Goal: Find specific page/section: Find specific page/section

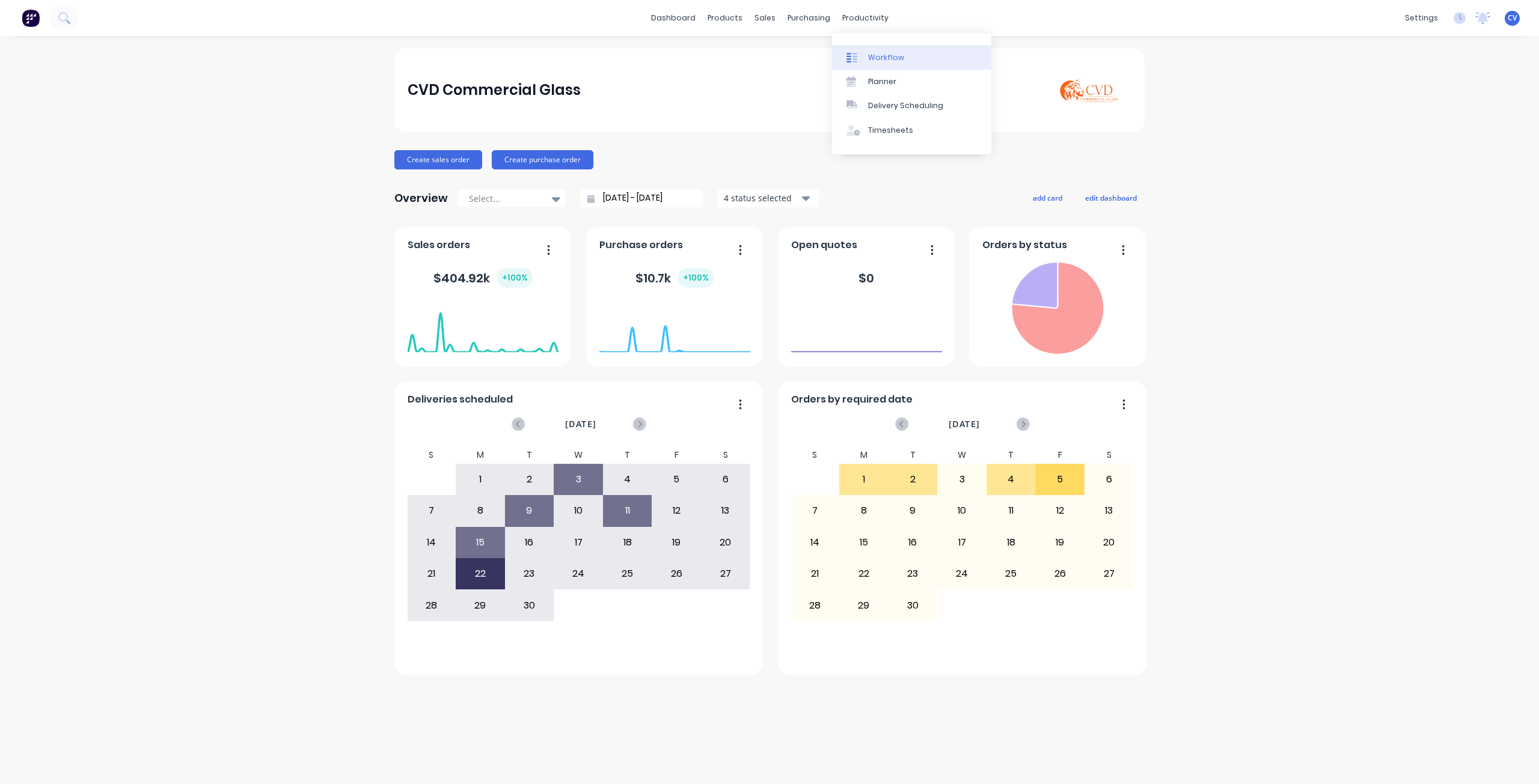
click at [891, 60] on div "Workflow" at bounding box center [886, 57] width 36 height 11
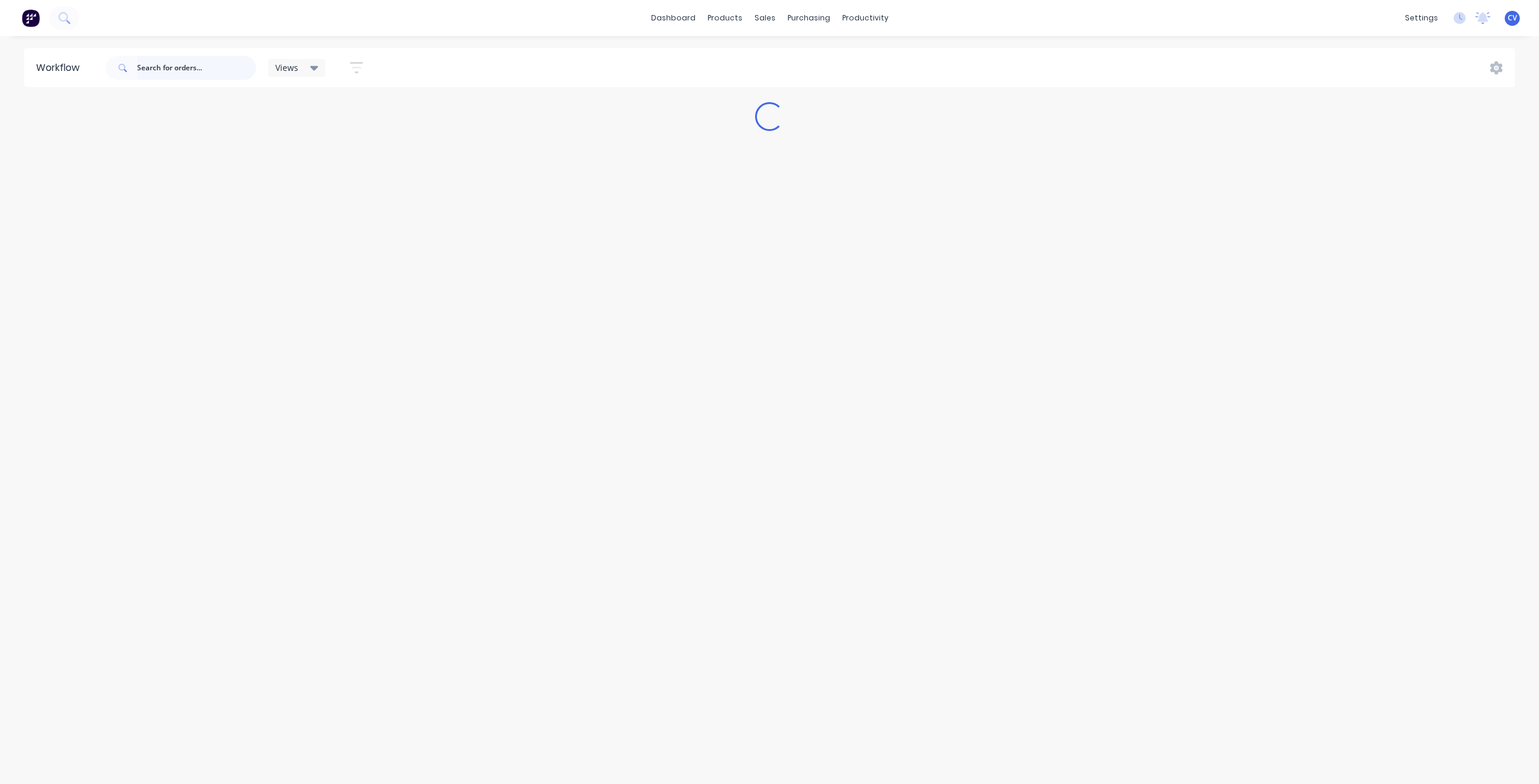
click at [207, 72] on input "text" at bounding box center [196, 67] width 119 height 24
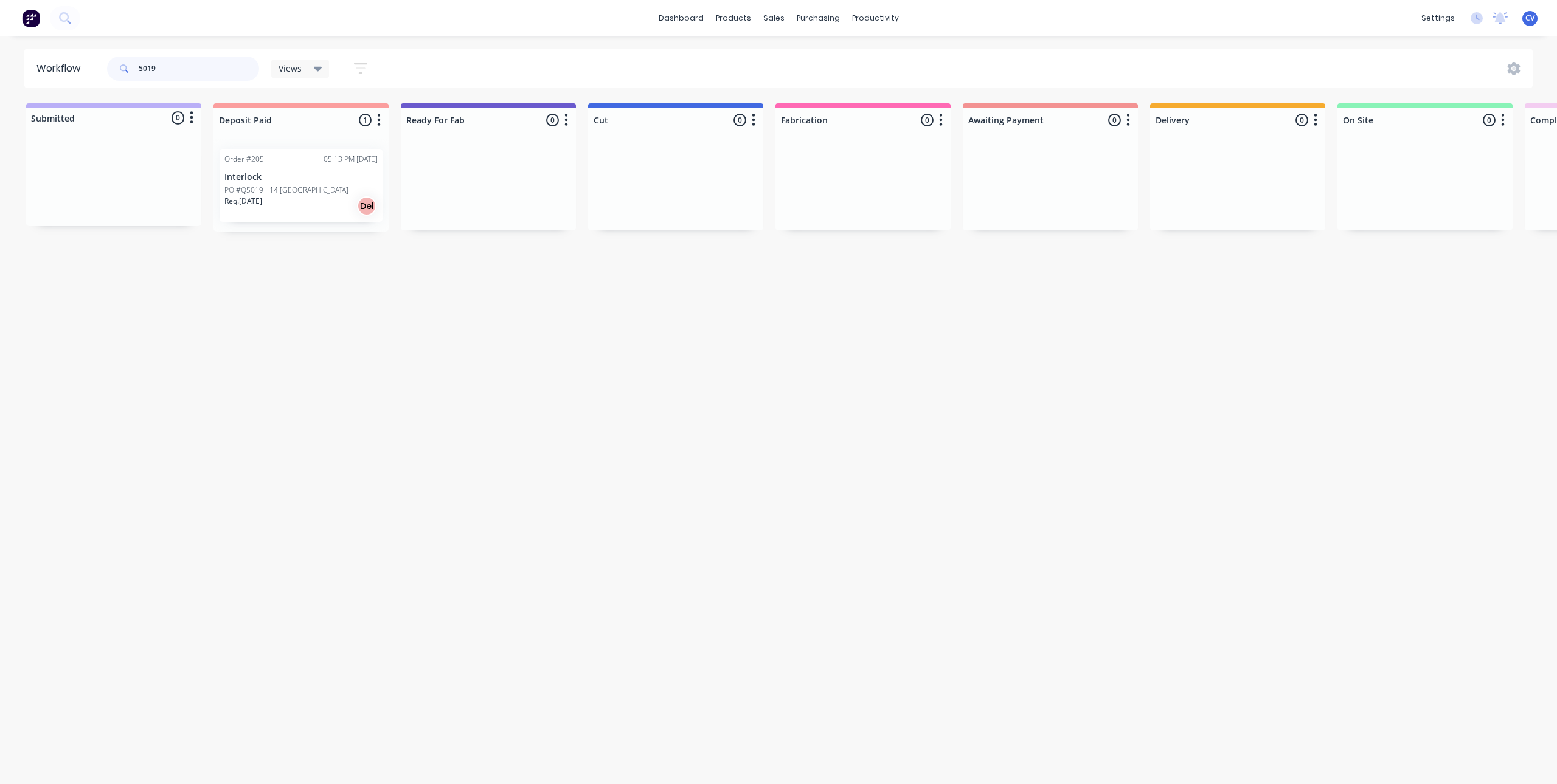
type input "5019"
click at [289, 153] on div "Order #205 05:13 PM [DATE] Interlock PO #Q5019 - [STREET_ADDRESS][GEOGRAPHIC_DA…" at bounding box center [301, 186] width 163 height 73
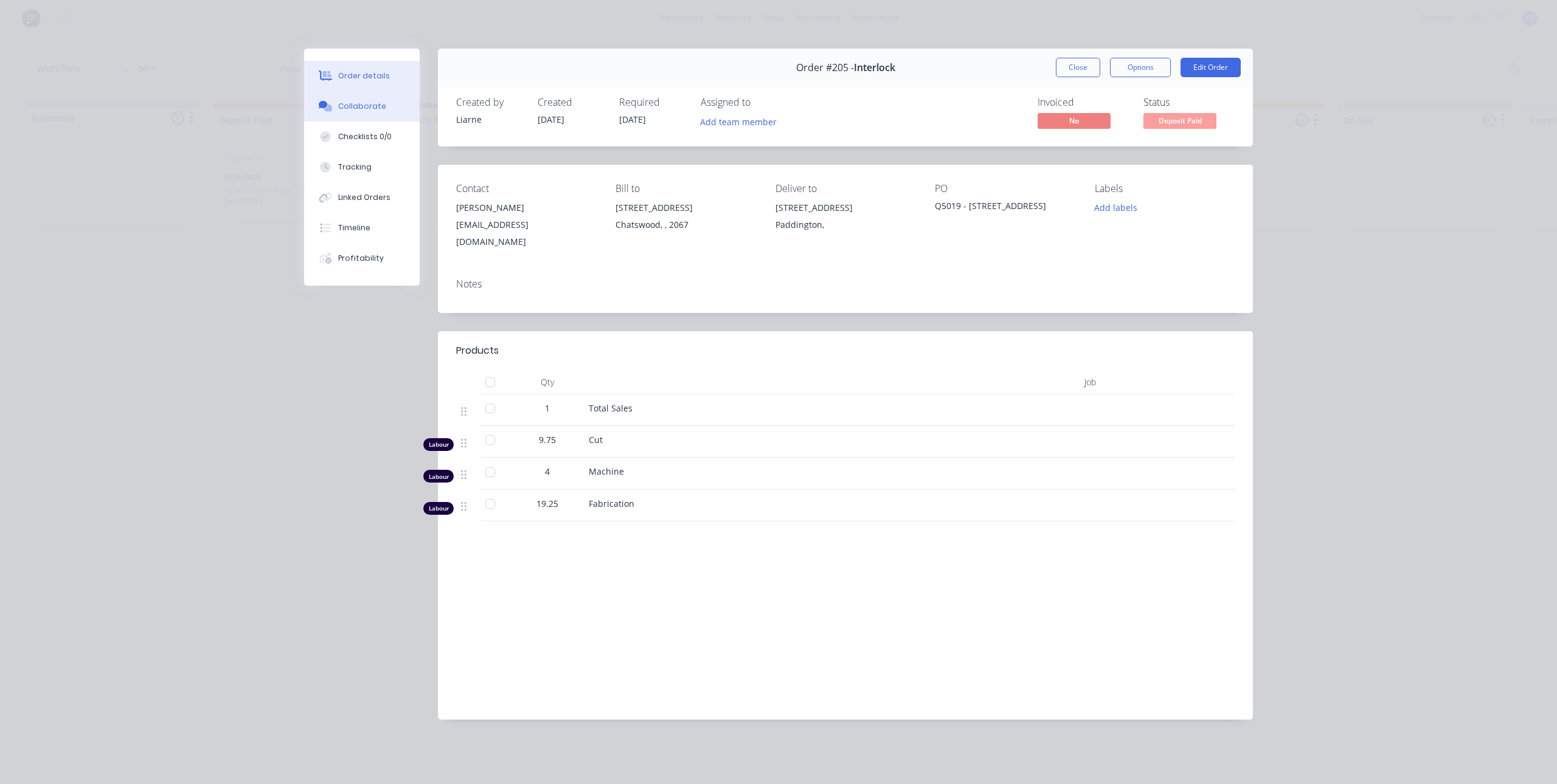
click at [362, 101] on div "Collaborate" at bounding box center [362, 106] width 48 height 11
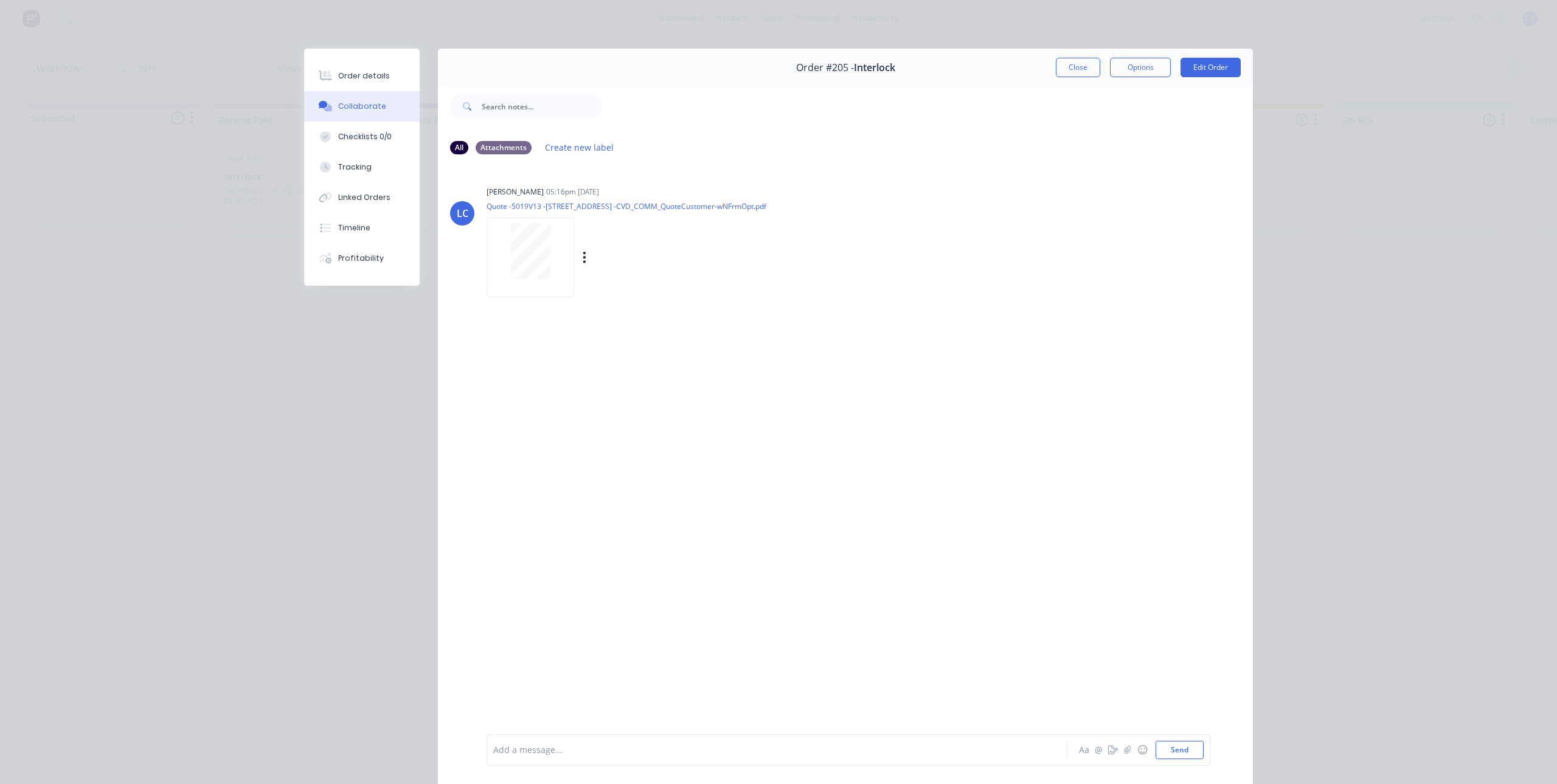
click at [505, 240] on div at bounding box center [531, 250] width 76 height 56
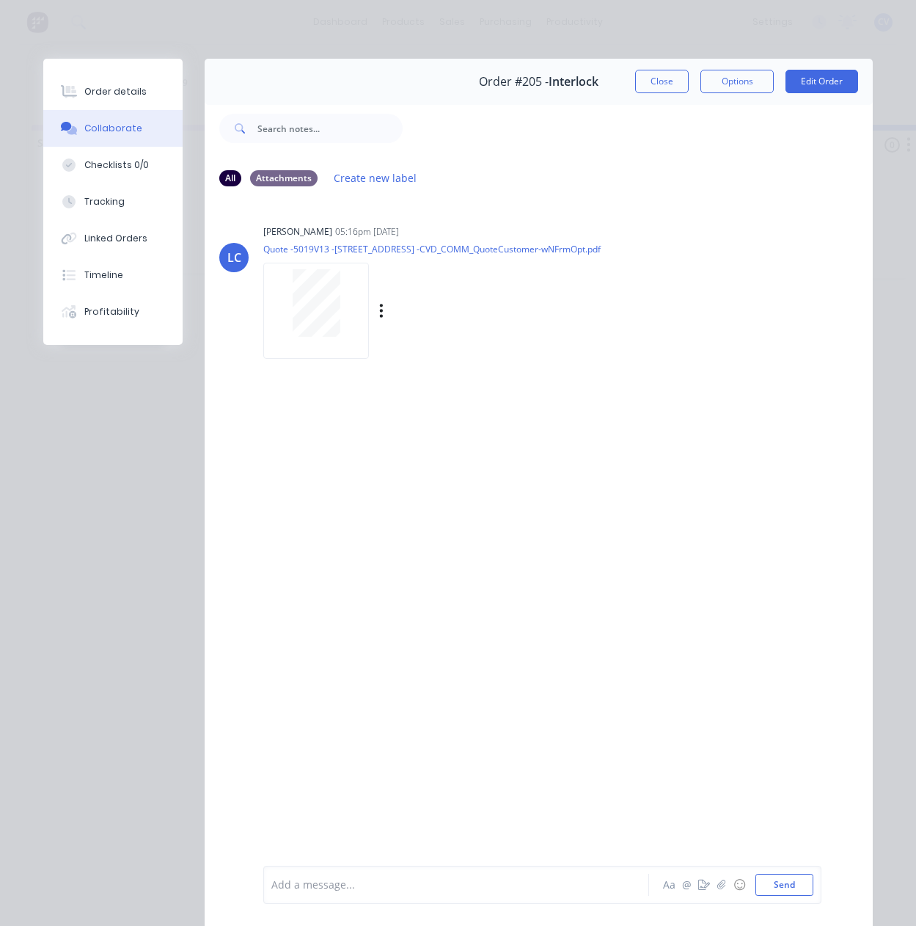
click at [340, 331] on div at bounding box center [316, 302] width 92 height 67
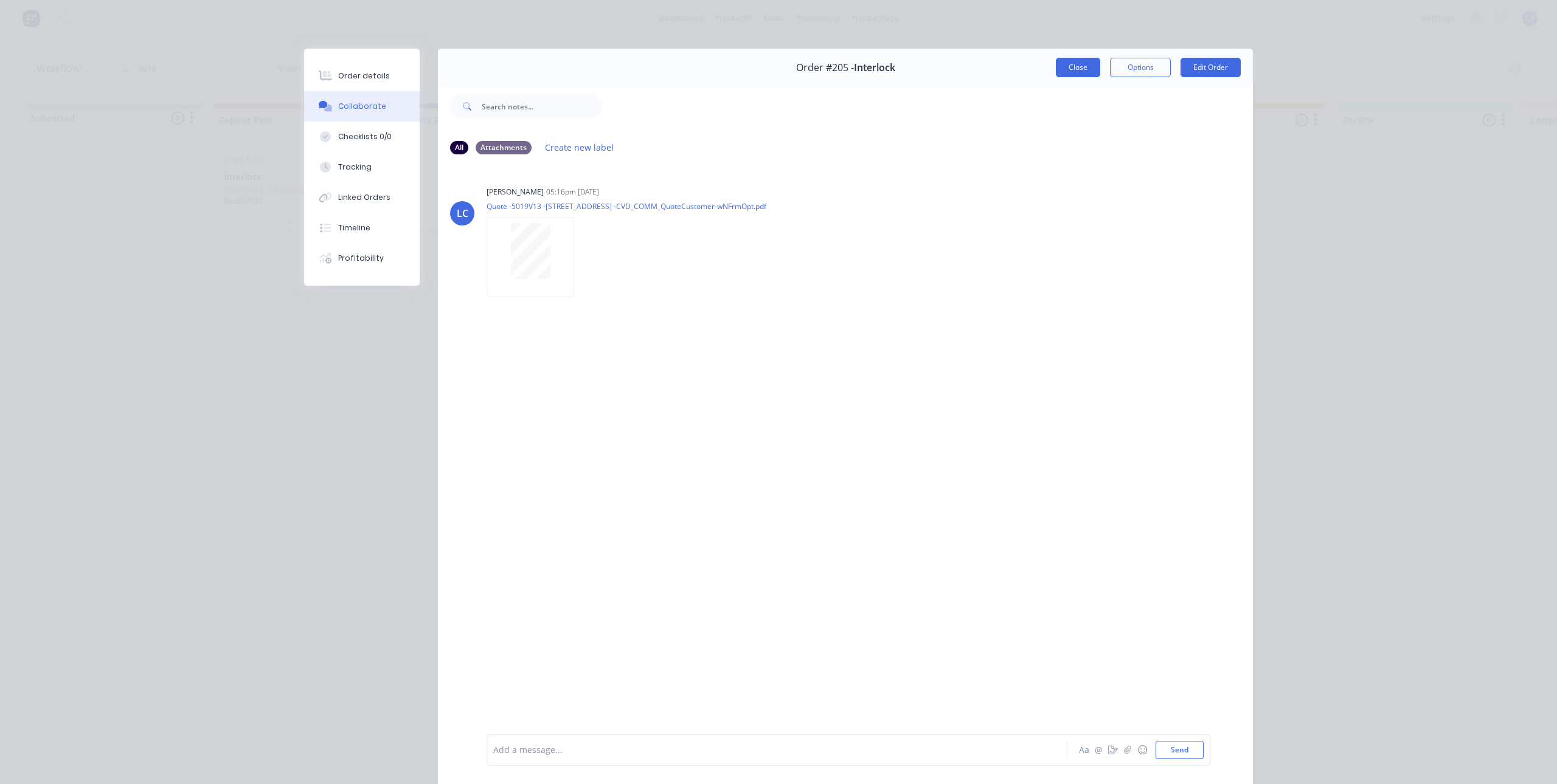
click at [1088, 65] on button "Close" at bounding box center [1079, 67] width 45 height 19
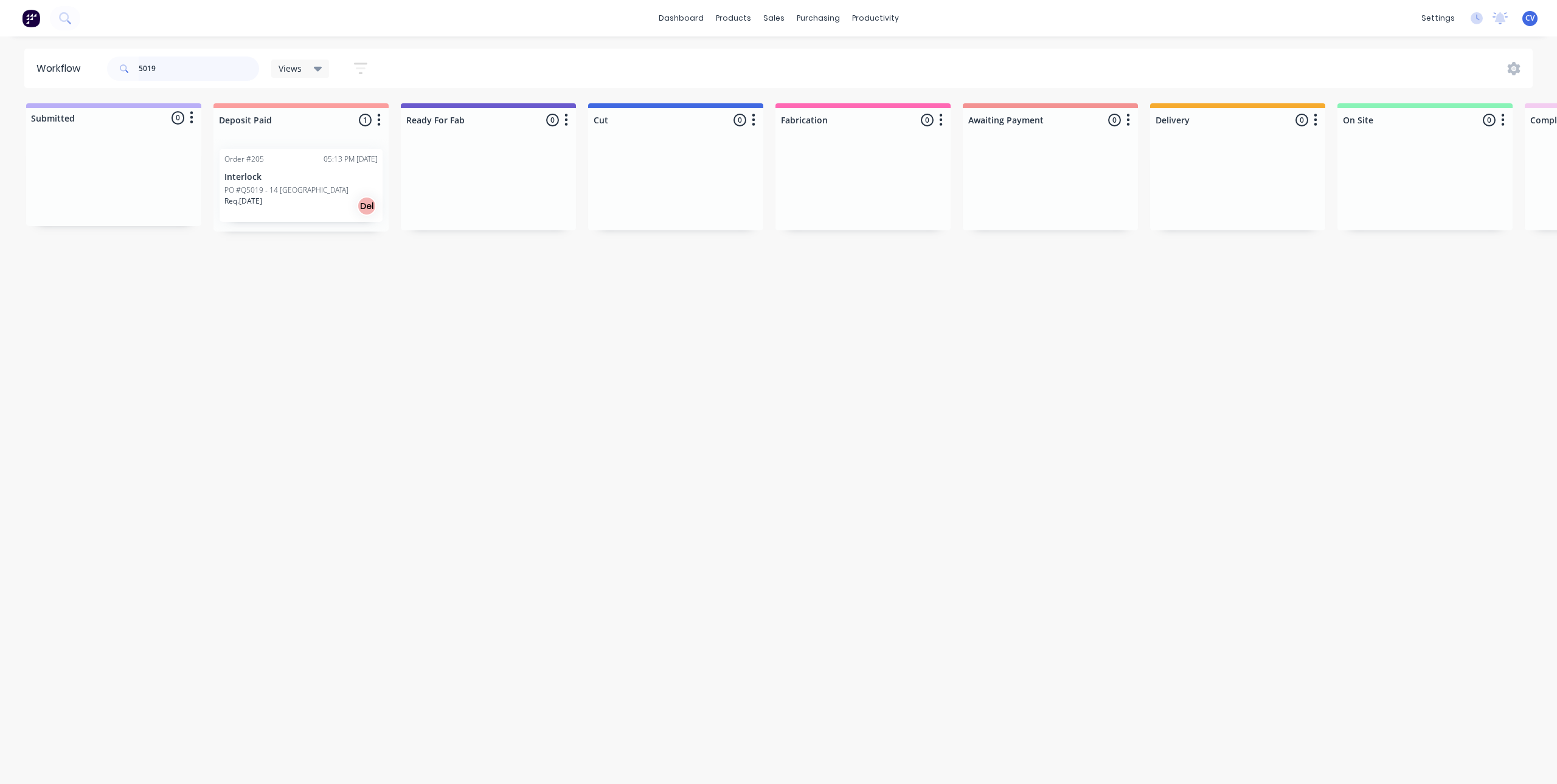
click at [0, 68] on div "Workflow 5019 Views Save new view None (Default) edit Production edit Show/Hide…" at bounding box center [778, 69] width 1557 height 40
